Goal: Information Seeking & Learning: Understand process/instructions

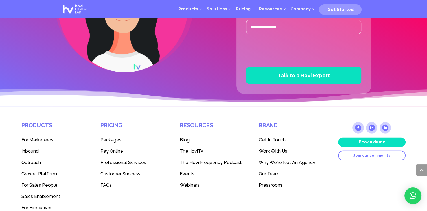
scroll to position [1566, 0]
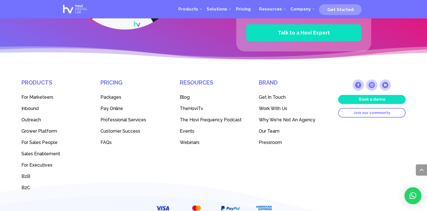
click at [117, 94] on span "Packages" at bounding box center [111, 96] width 21 height 5
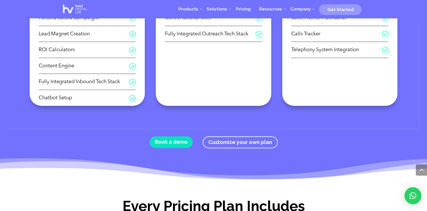
scroll to position [321, 0]
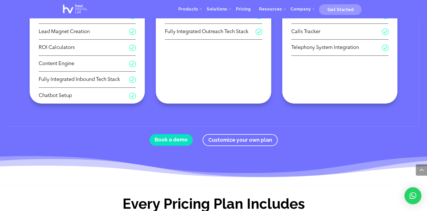
click at [90, 53] on li "R ROI Calculators" at bounding box center [87, 49] width 97 height 12
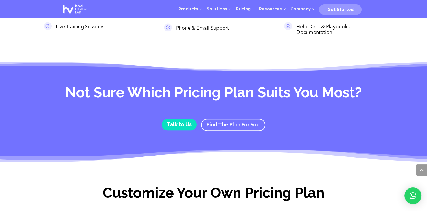
scroll to position [571, 0]
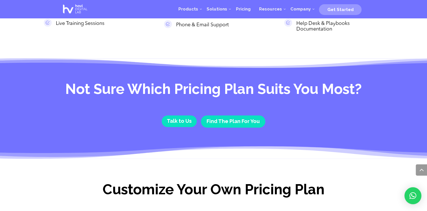
click at [234, 123] on link "Find The Plan For You" at bounding box center [233, 121] width 64 height 12
